Goal: Task Accomplishment & Management: Manage account settings

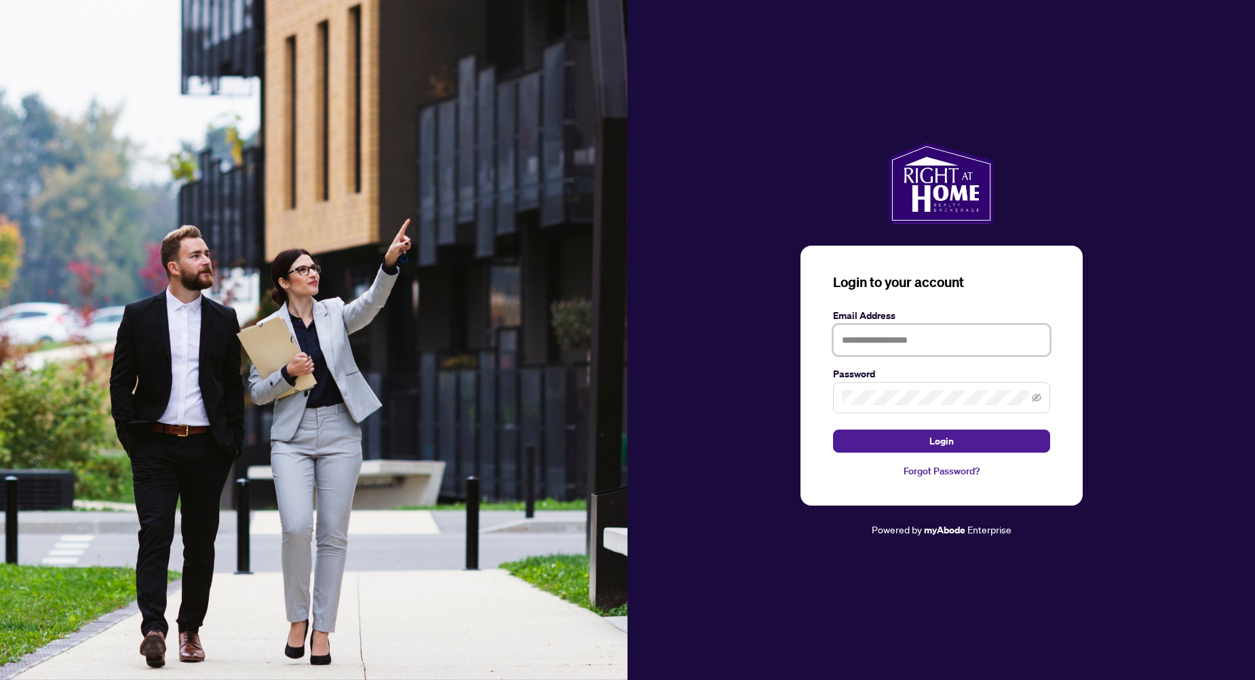
type input "**********"
click at [903, 434] on button "Login" at bounding box center [941, 440] width 217 height 23
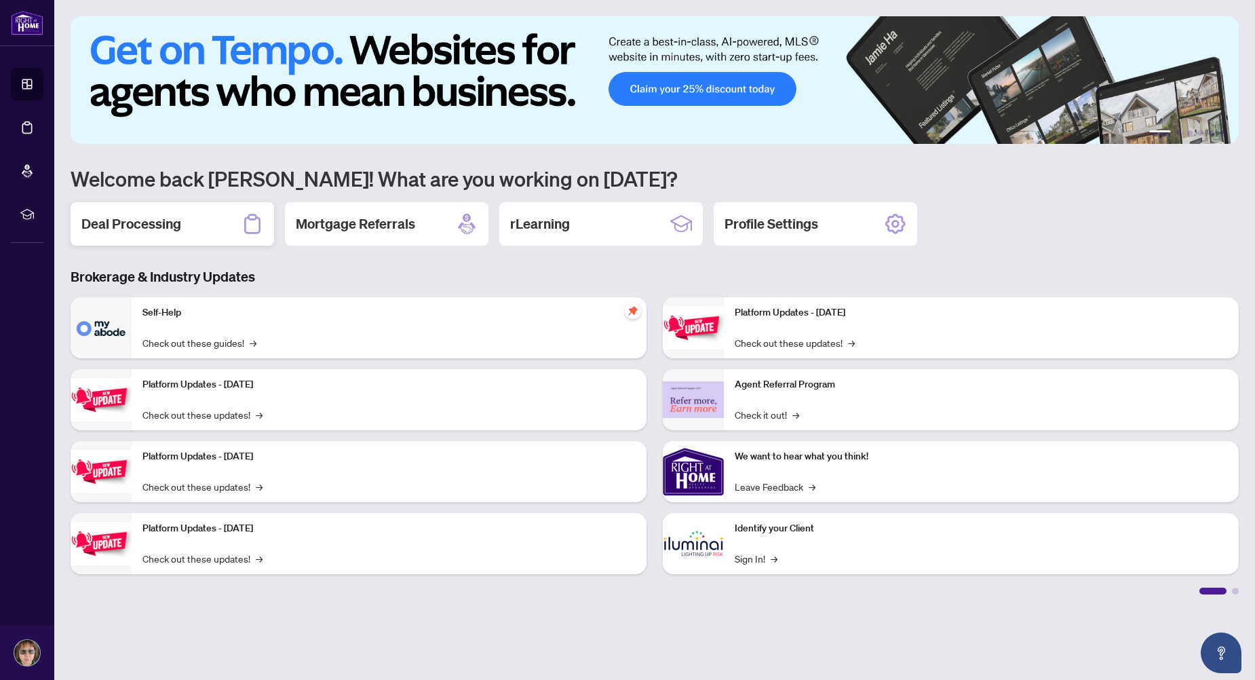
click at [142, 231] on h2 "Deal Processing" at bounding box center [131, 223] width 100 height 19
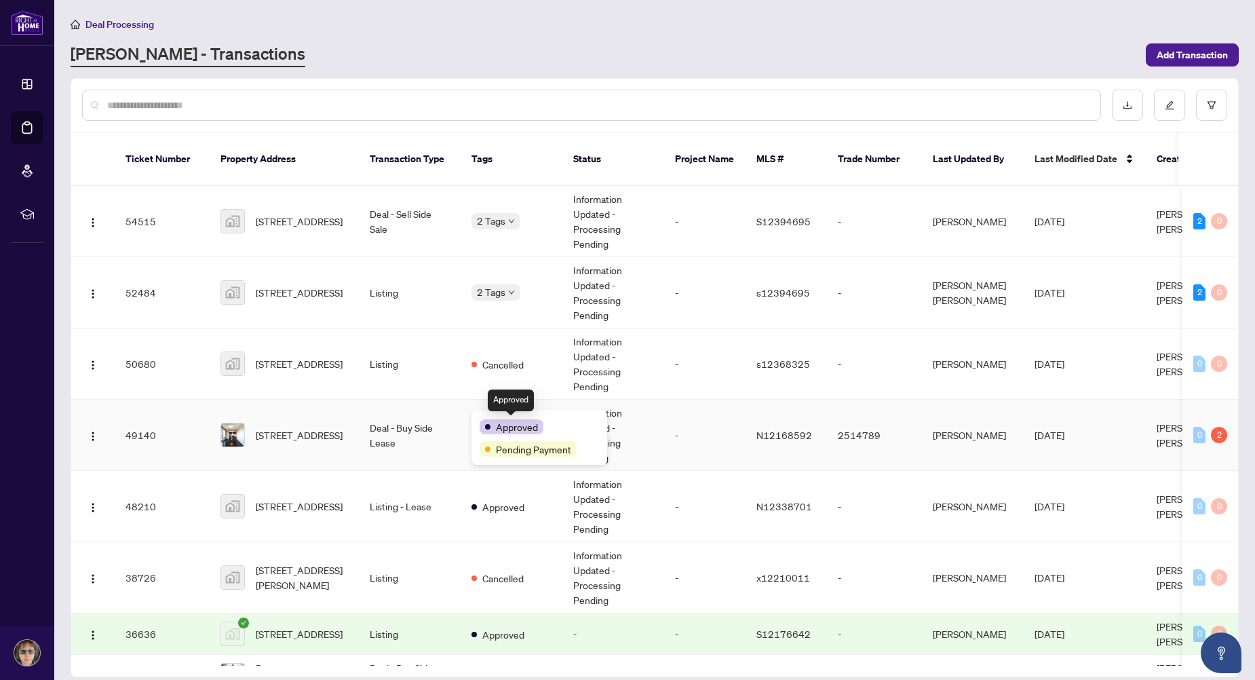
drag, startPoint x: 492, startPoint y: 418, endPoint x: 486, endPoint y: 420, distance: 7.1
click at [486, 420] on div "Approved" at bounding box center [539, 426] width 119 height 16
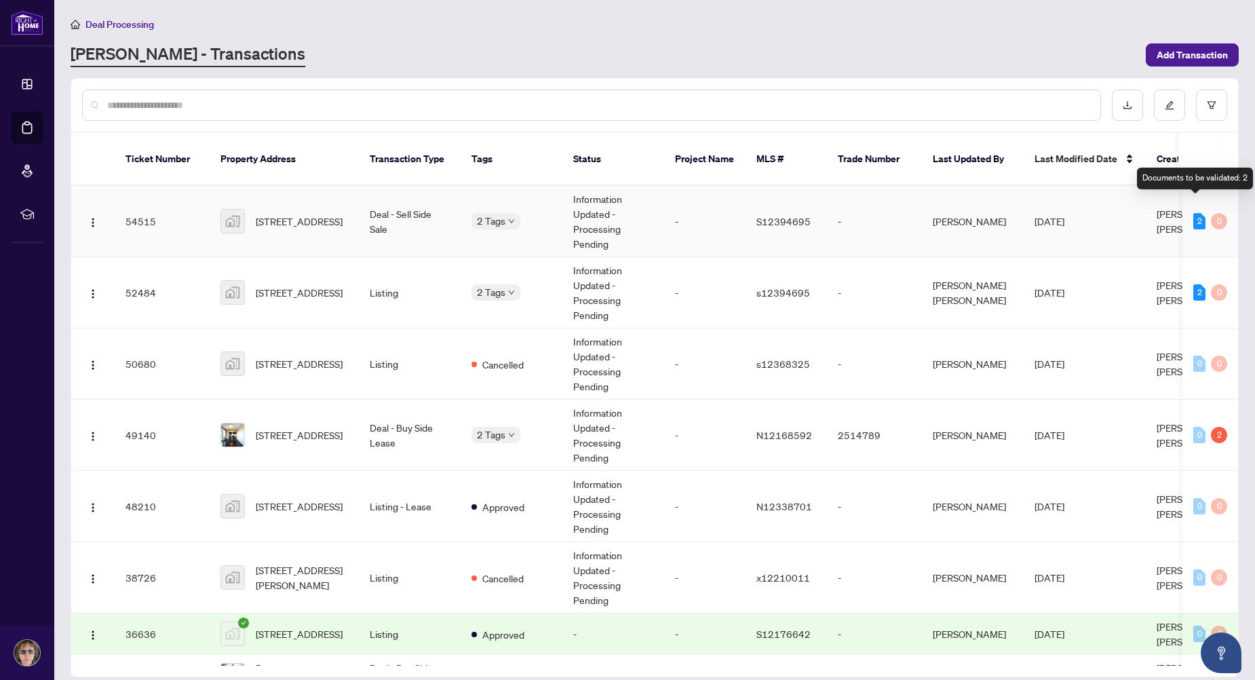
click at [1196, 213] on div "2" at bounding box center [1199, 221] width 12 height 16
click at [1216, 427] on div "2" at bounding box center [1219, 435] width 16 height 16
click at [1211, 394] on div "Pending requirements: 2" at bounding box center [1204, 392] width 99 height 22
click at [1212, 427] on div "2" at bounding box center [1219, 435] width 16 height 16
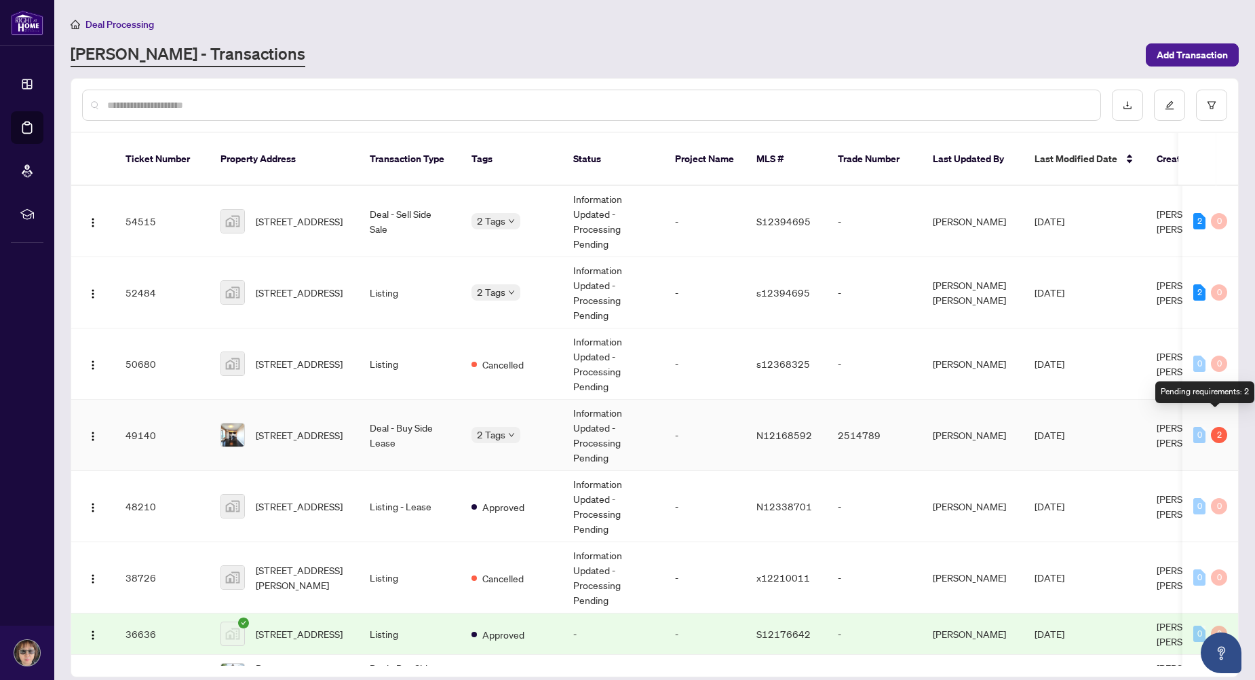
click at [1211, 427] on div "2" at bounding box center [1219, 435] width 16 height 16
click at [308, 427] on span "[STREET_ADDRESS]" at bounding box center [299, 434] width 87 height 15
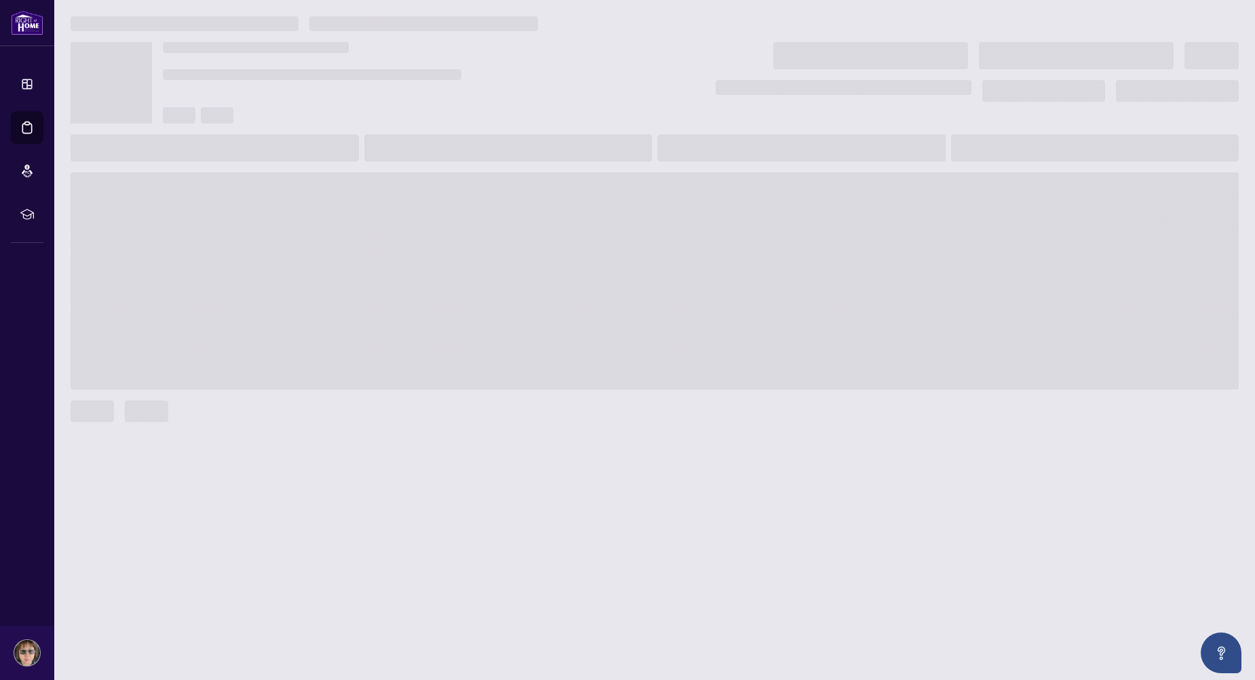
click at [308, 417] on div at bounding box center [655, 411] width 1168 height 22
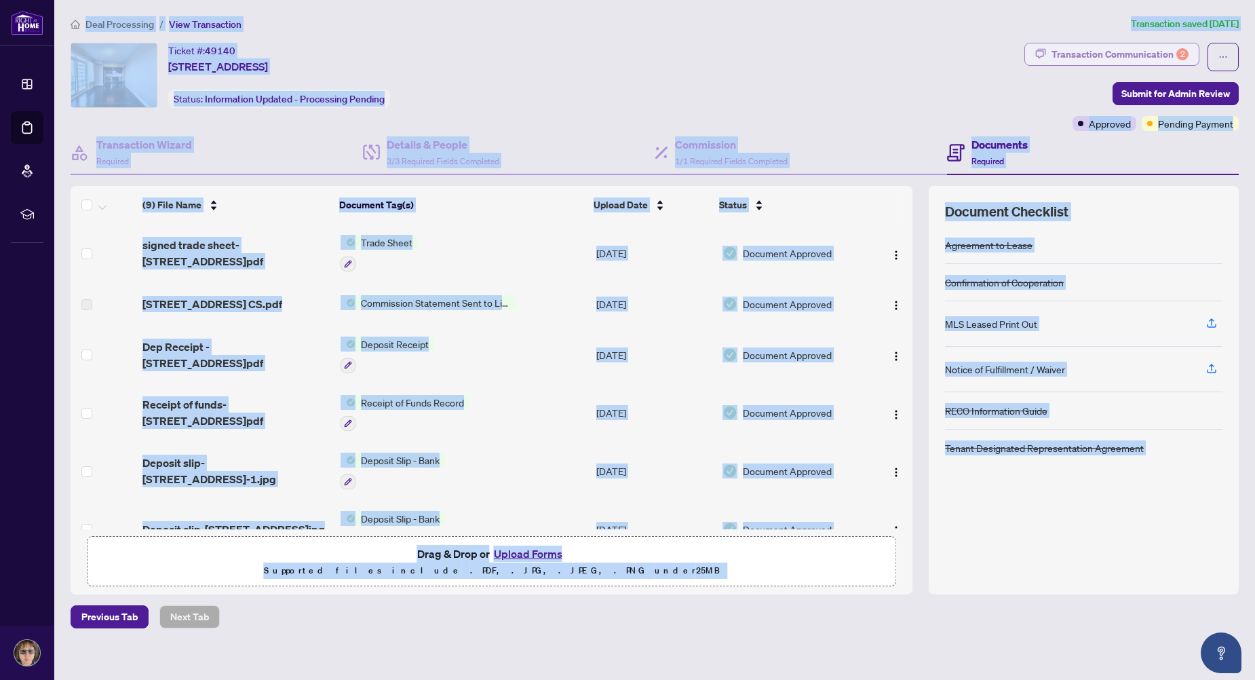
click at [1167, 56] on div "Transaction Communication 2" at bounding box center [1119, 54] width 137 height 22
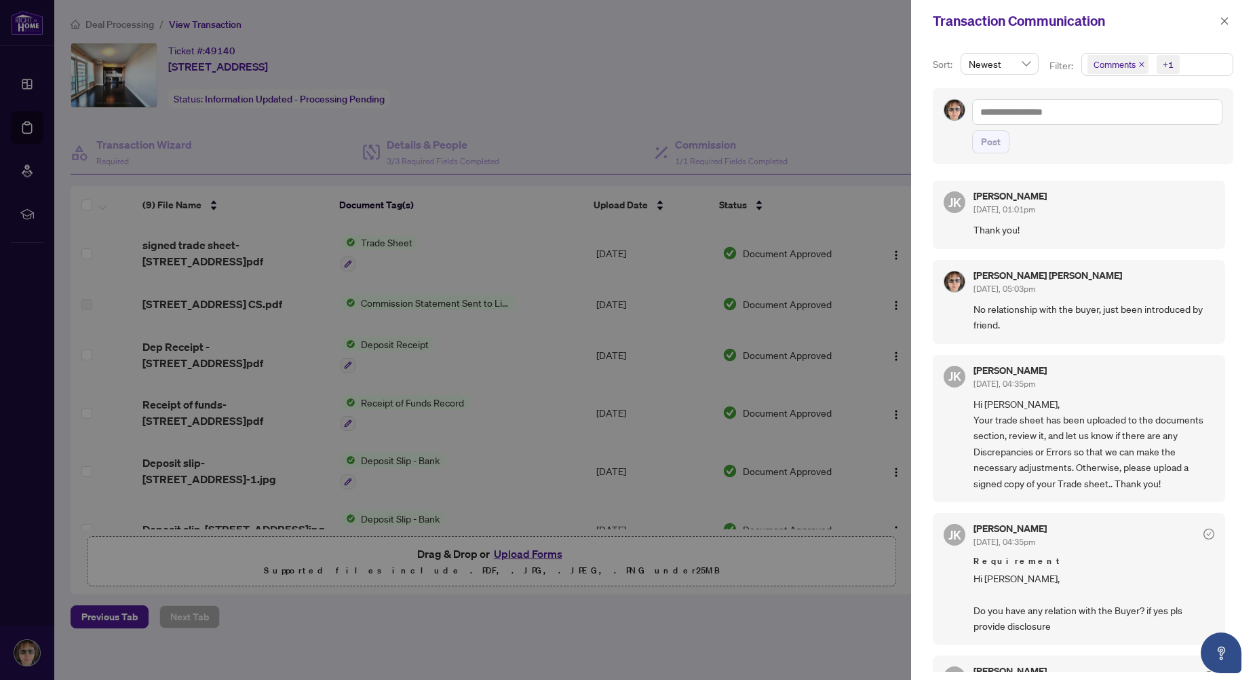
click at [786, 82] on div at bounding box center [627, 340] width 1255 height 680
click at [1228, 20] on icon "close" at bounding box center [1224, 20] width 9 height 9
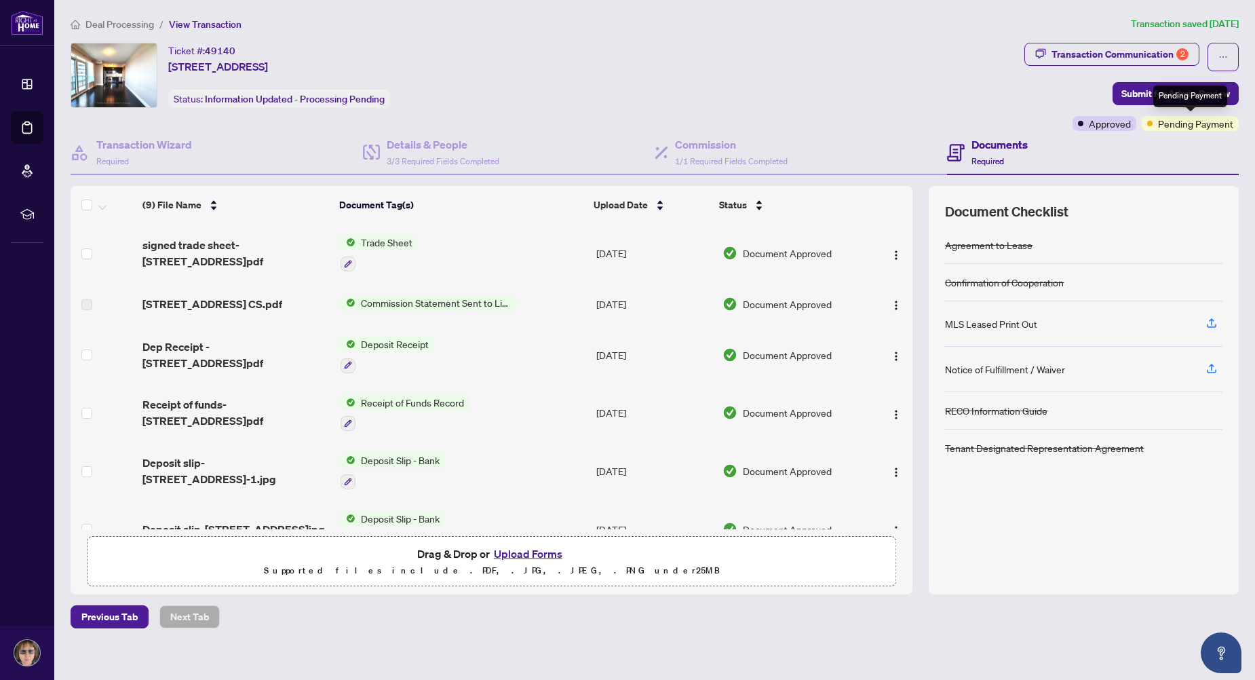
click at [1208, 123] on span "Pending Payment" at bounding box center [1195, 123] width 75 height 15
click at [1197, 125] on span "Pending Payment" at bounding box center [1195, 123] width 75 height 15
